Goal: Find specific page/section: Find specific page/section

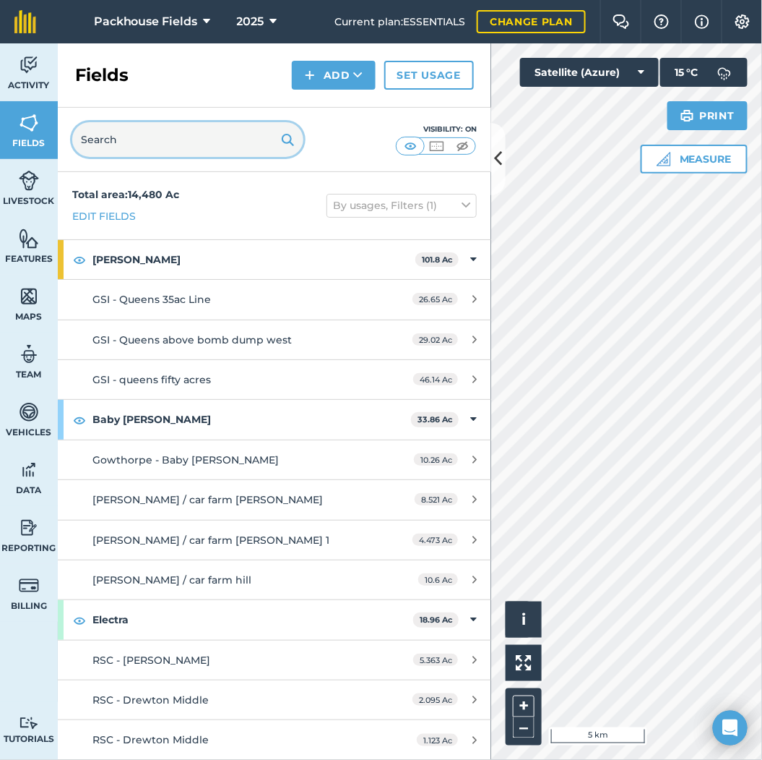
click at [161, 142] on input "text" at bounding box center [187, 139] width 231 height 35
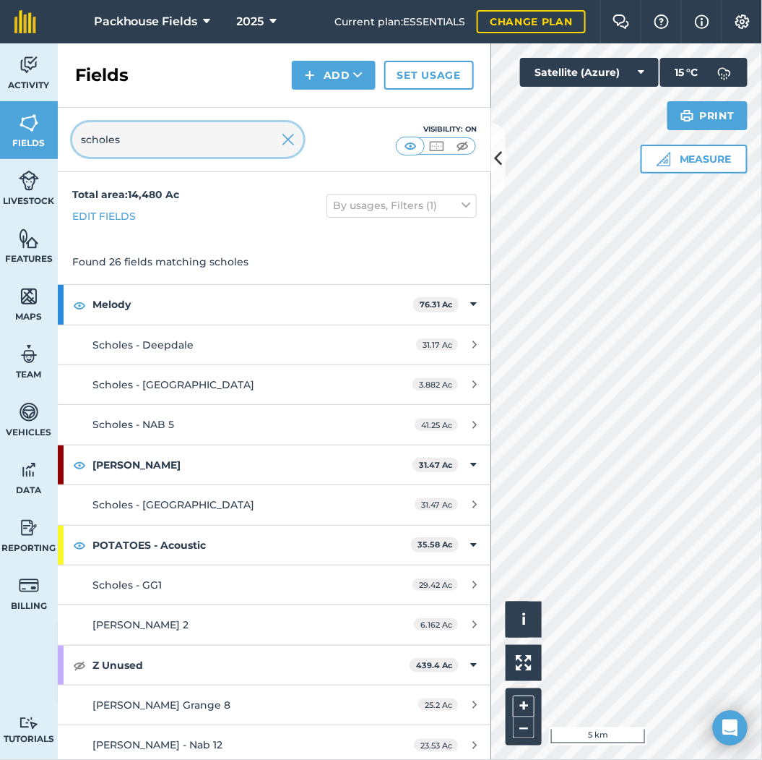
type input "scholes"
drag, startPoint x: 296, startPoint y: 138, endPoint x: 283, endPoint y: 139, distance: 13.0
click at [296, 138] on input "scholes" at bounding box center [187, 139] width 231 height 35
click at [287, 143] on img at bounding box center [288, 139] width 13 height 17
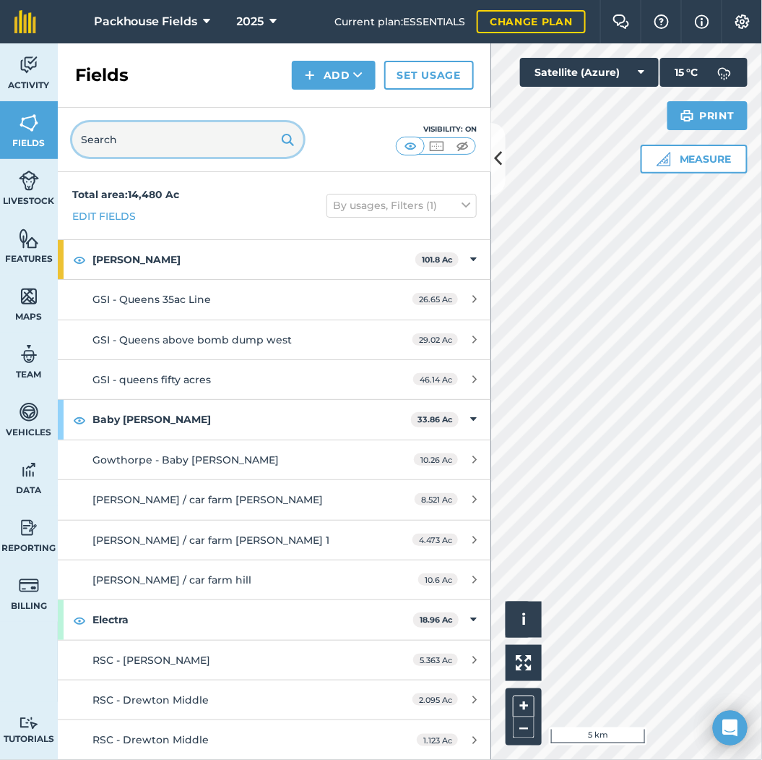
click at [150, 135] on input "text" at bounding box center [187, 139] width 231 height 35
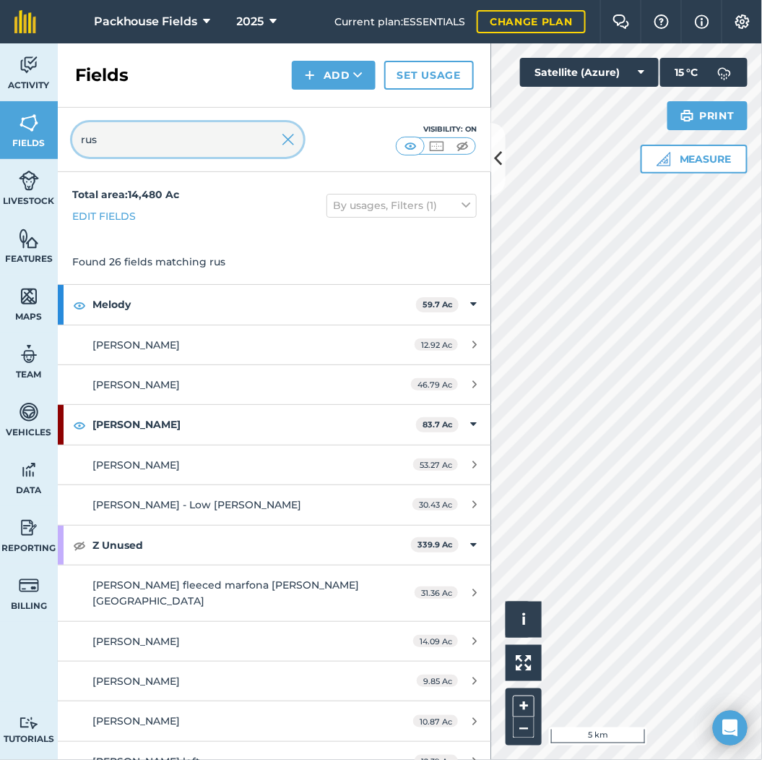
type input "rus"
drag, startPoint x: 286, startPoint y: 136, endPoint x: 266, endPoint y: 149, distance: 24.1
click at [286, 136] on img at bounding box center [288, 139] width 13 height 17
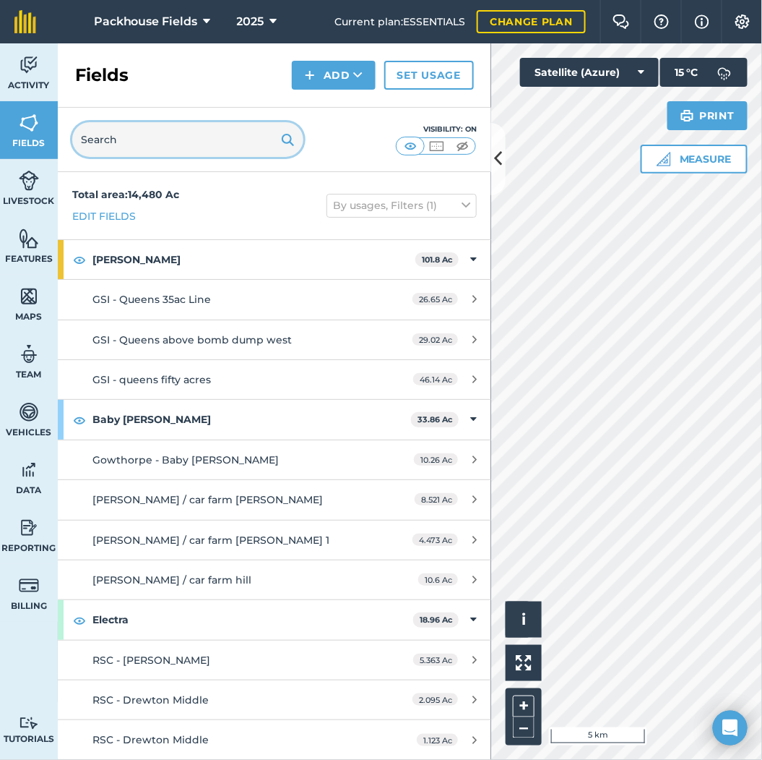
click at [210, 140] on input "text" at bounding box center [187, 139] width 231 height 35
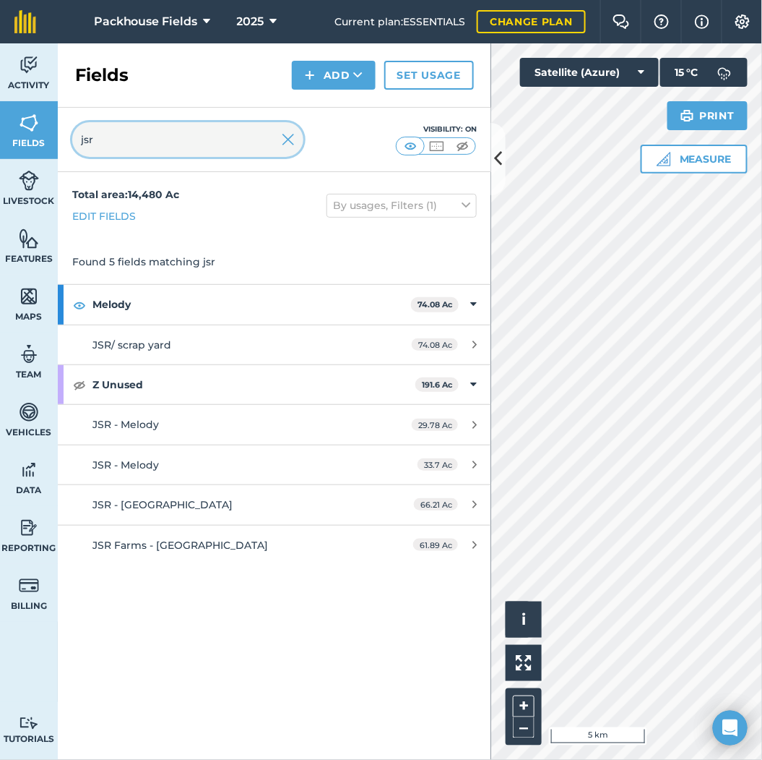
type input "jsr"
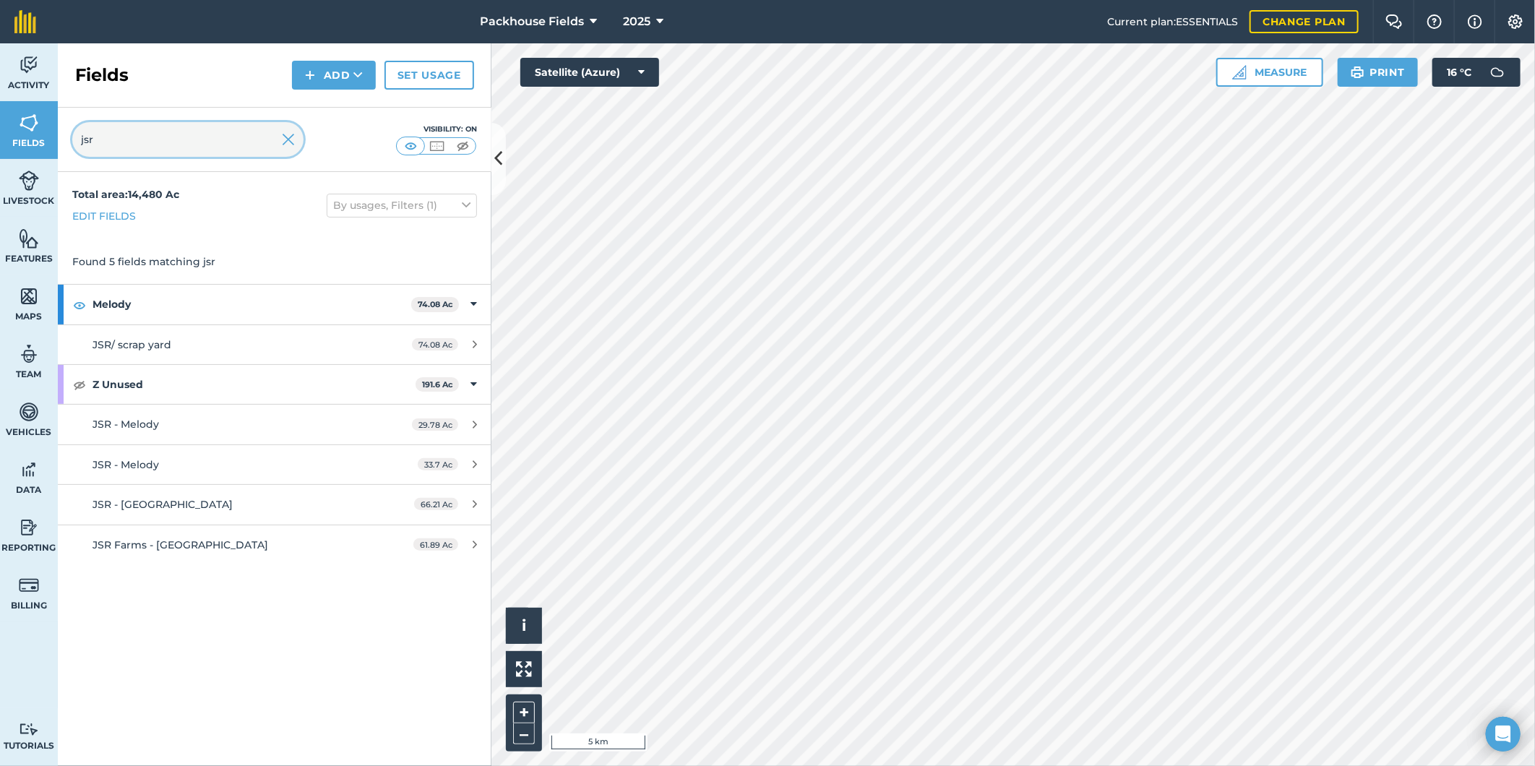
click at [295, 145] on input "jsr" at bounding box center [187, 139] width 231 height 35
click at [287, 145] on img at bounding box center [288, 139] width 13 height 17
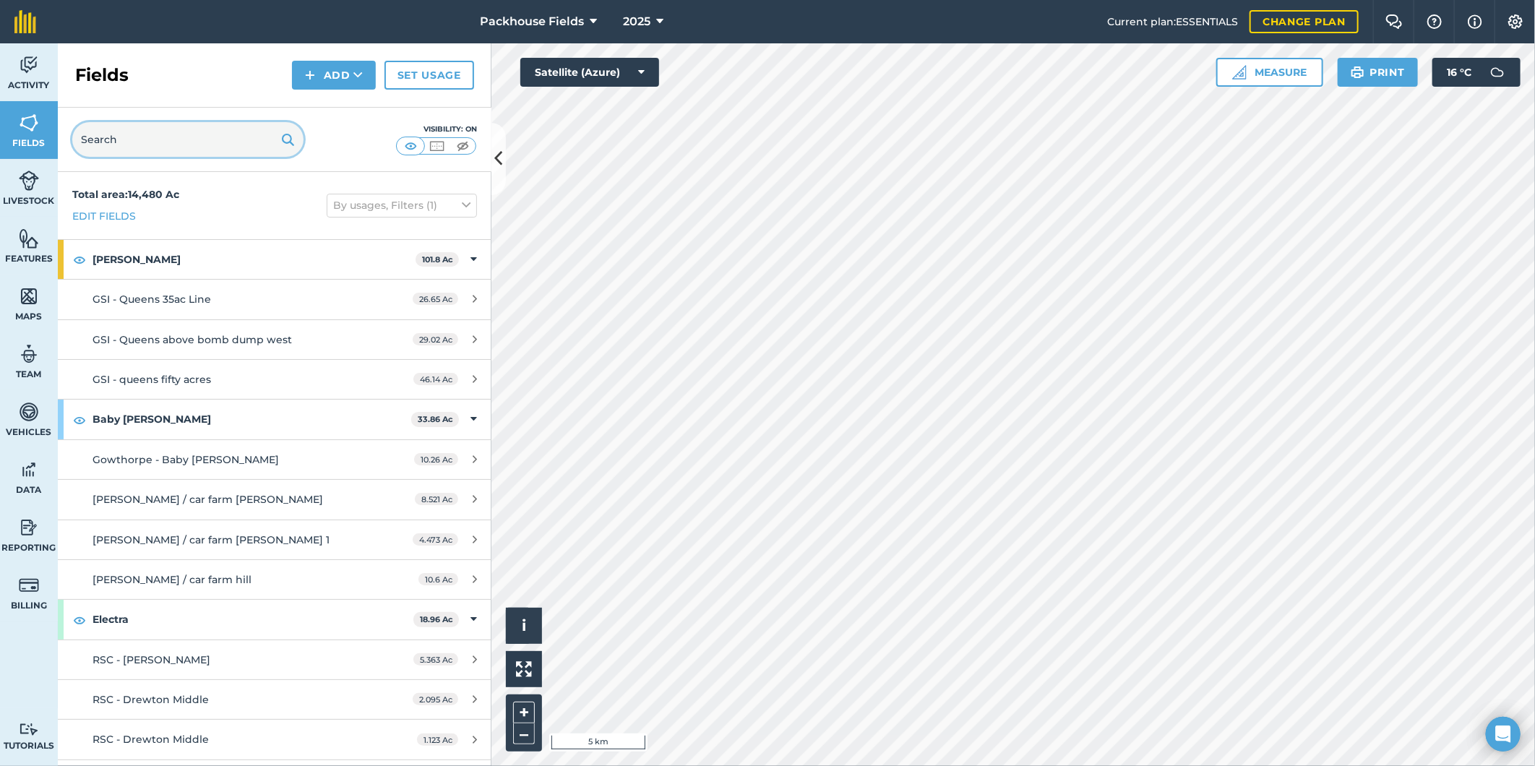
click at [189, 139] on input "text" at bounding box center [187, 139] width 231 height 35
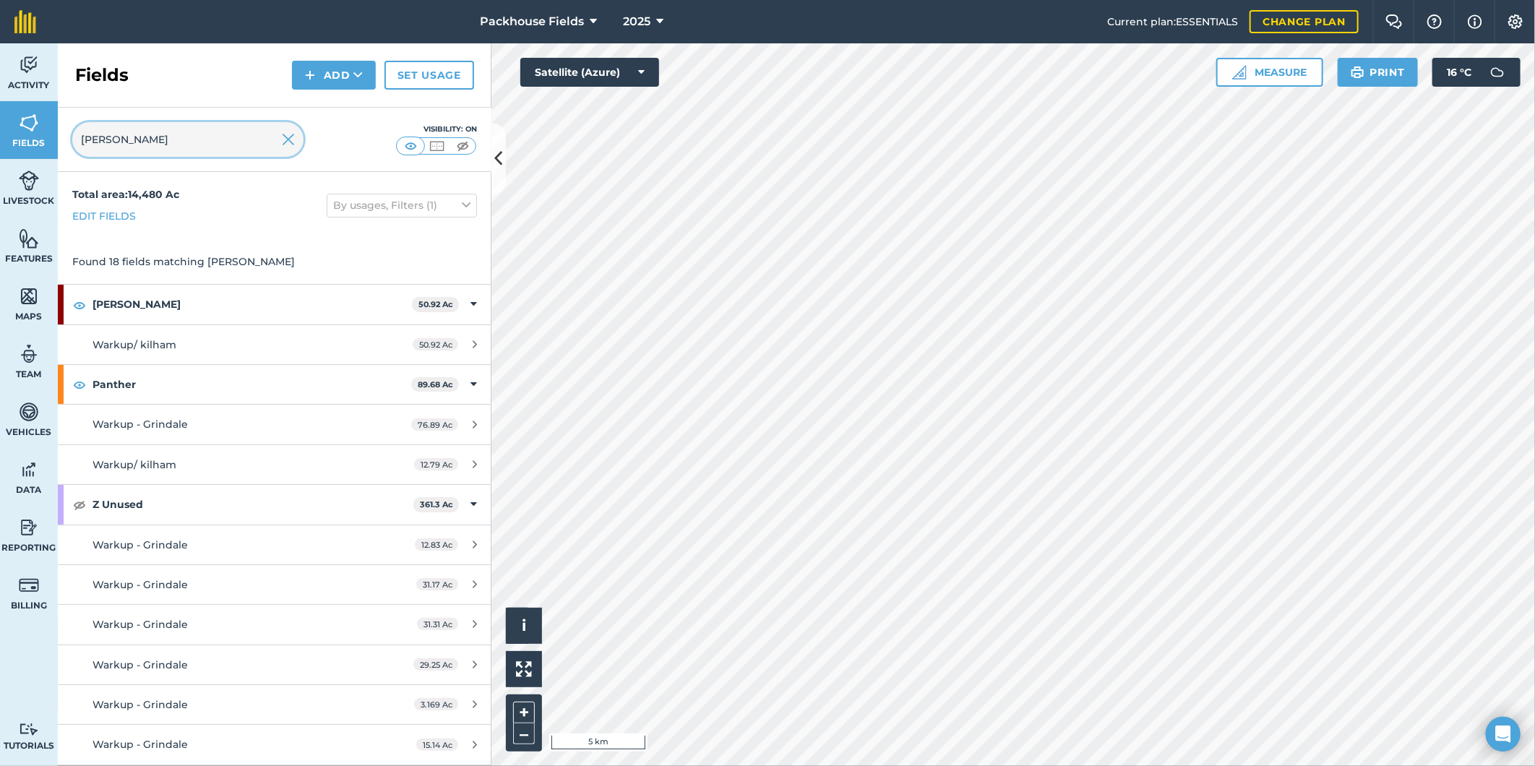
type input "[PERSON_NAME]"
